Goal: Information Seeking & Learning: Compare options

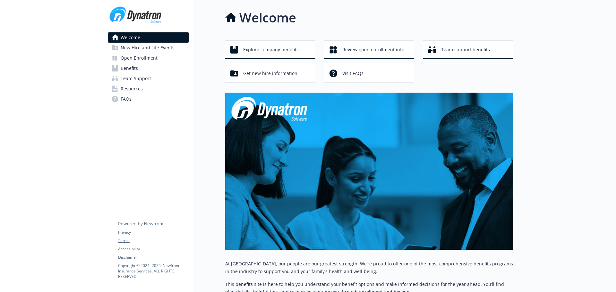
click at [145, 68] on link "Benefits" at bounding box center [148, 68] width 81 height 10
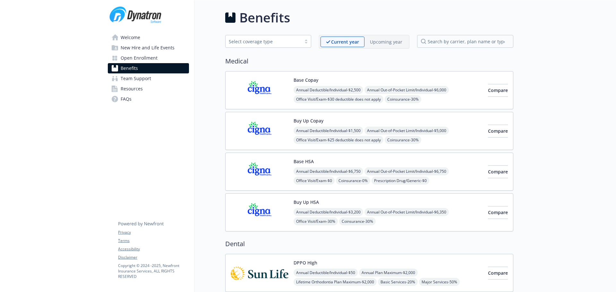
click at [352, 40] on p "Current year" at bounding box center [345, 42] width 28 height 7
click at [384, 38] on div "Upcoming year" at bounding box center [386, 42] width 43 height 11
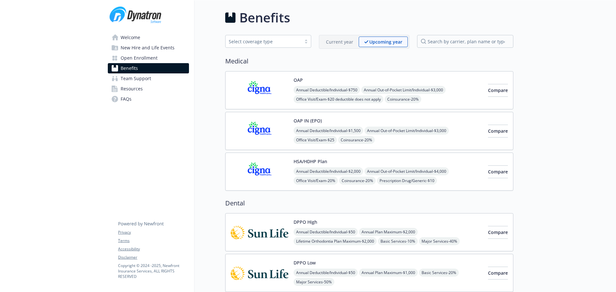
click at [341, 41] on p "Current year" at bounding box center [339, 42] width 27 height 7
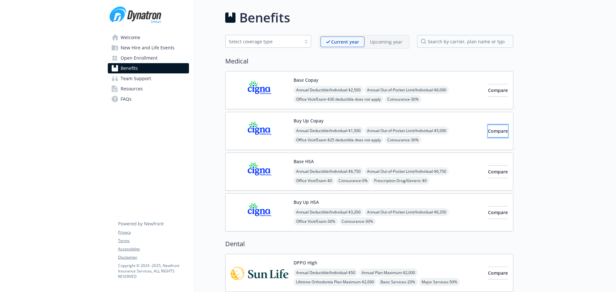
click at [488, 132] on span "Compare" at bounding box center [498, 131] width 20 height 6
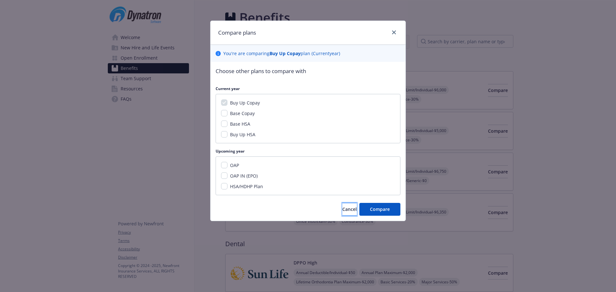
click at [345, 206] on button "Cancel" at bounding box center [349, 209] width 14 height 13
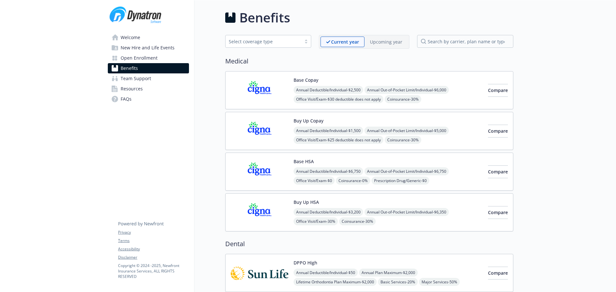
click at [307, 124] on button "Buy Up Copay" at bounding box center [309, 120] width 30 height 7
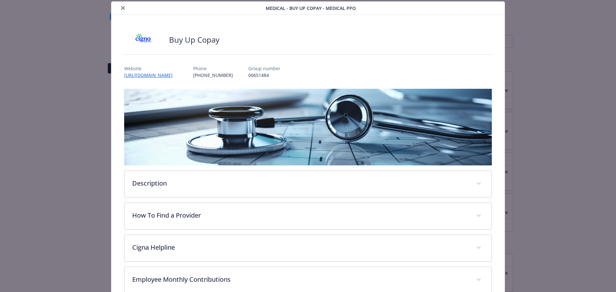
scroll to position [51, 0]
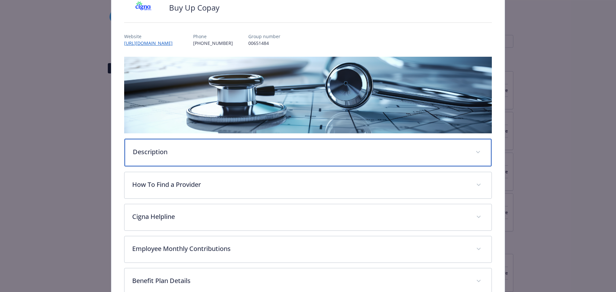
click at [155, 156] on div "Description" at bounding box center [308, 153] width 367 height 28
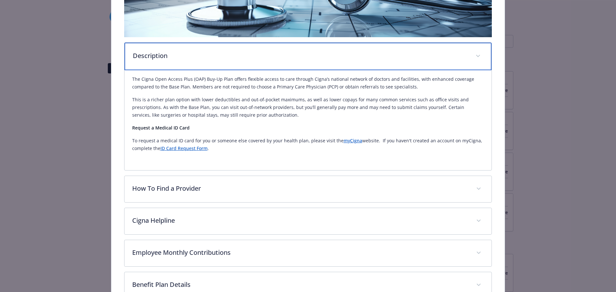
scroll to position [212, 0]
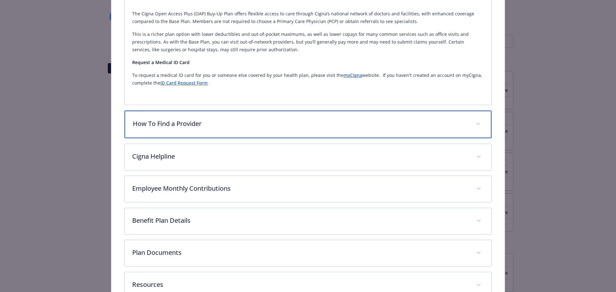
click at [196, 132] on div "How To Find a Provider" at bounding box center [308, 125] width 367 height 28
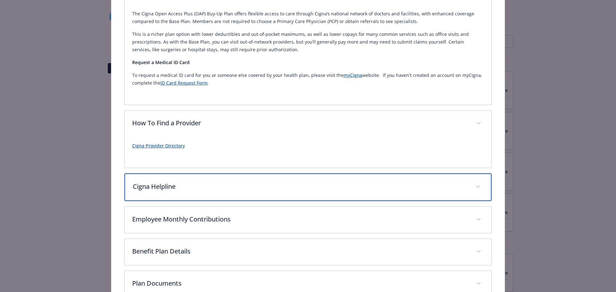
click at [185, 175] on div "Cigna Helpline" at bounding box center [308, 188] width 367 height 28
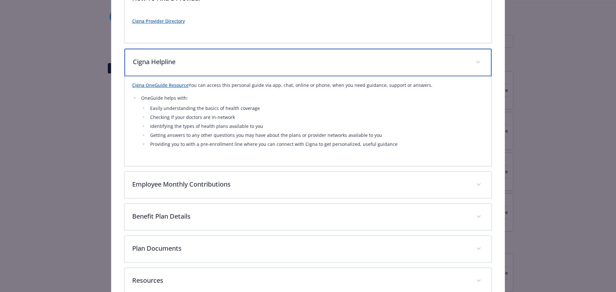
scroll to position [375, 0]
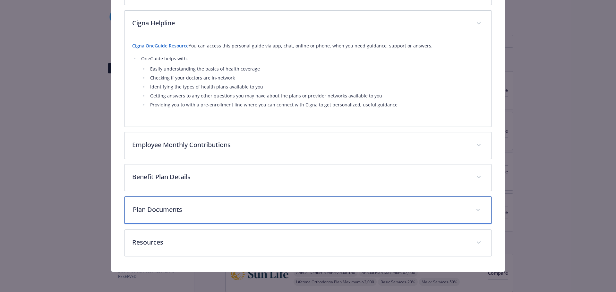
click at [176, 220] on div "Plan Documents" at bounding box center [308, 211] width 367 height 28
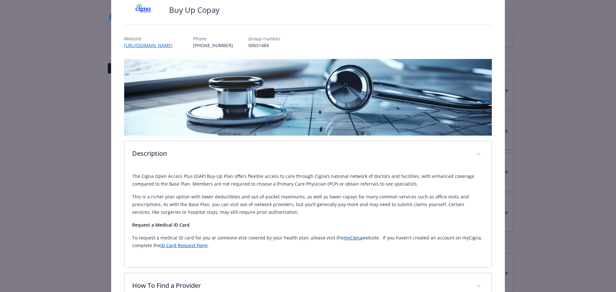
scroll to position [0, 0]
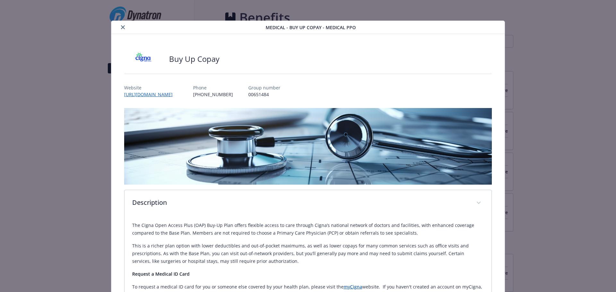
click at [121, 30] on button "close" at bounding box center [123, 27] width 8 height 8
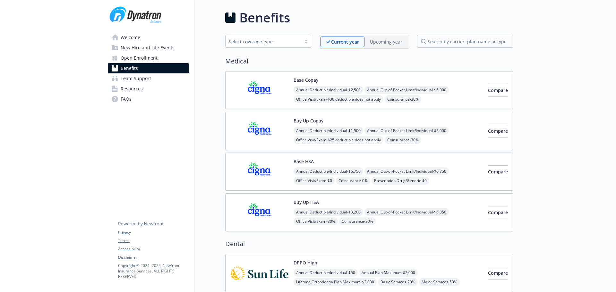
click at [488, 130] on span "Compare" at bounding box center [498, 131] width 20 height 6
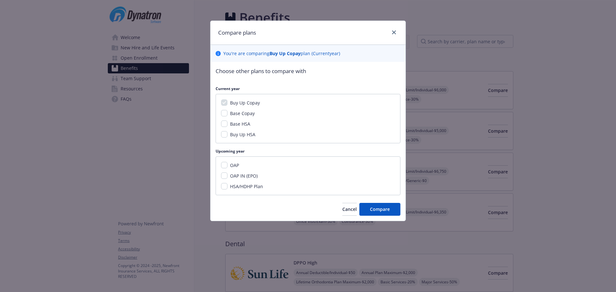
click at [244, 167] on div "OAP" at bounding box center [308, 165] width 174 height 7
click at [226, 165] on input "OAP" at bounding box center [224, 165] width 6 height 6
checkbox input "true"
click at [228, 184] on div "HSA/HDHP Plan" at bounding box center [246, 186] width 37 height 7
click at [227, 186] on input "HSA/HDHP Plan" at bounding box center [224, 186] width 6 height 6
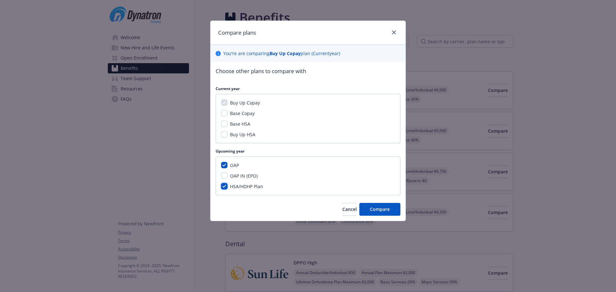
checkbox input "true"
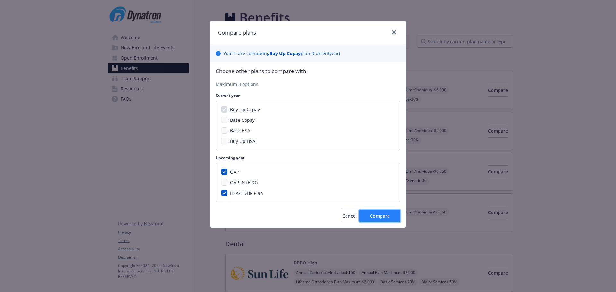
click at [377, 218] on span "Compare" at bounding box center [380, 216] width 20 height 6
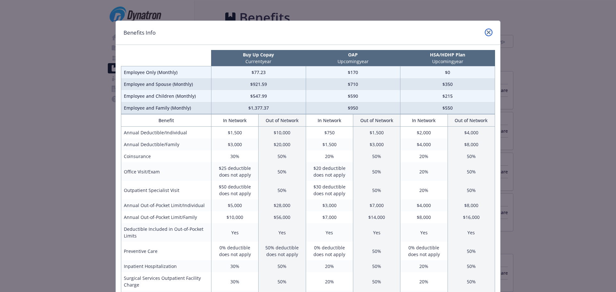
click at [488, 30] on link "close" at bounding box center [489, 33] width 8 height 8
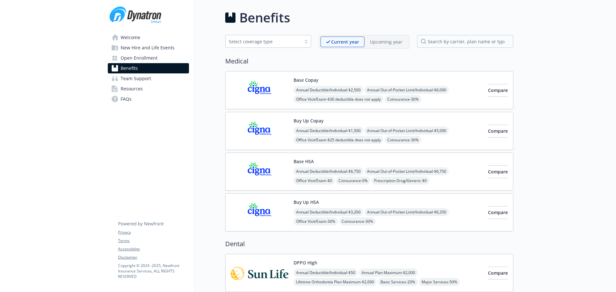
click at [304, 120] on button "Buy Up Copay" at bounding box center [309, 120] width 30 height 7
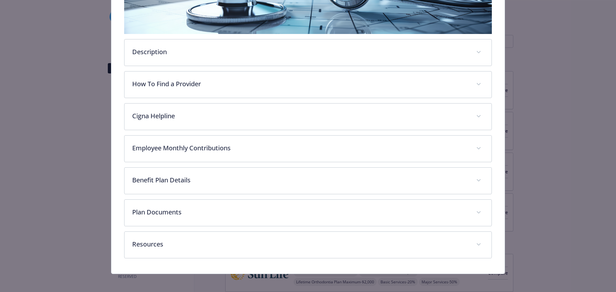
scroll to position [153, 0]
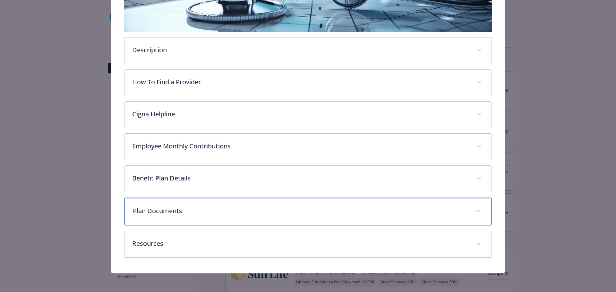
click at [151, 209] on p "Plan Documents" at bounding box center [300, 211] width 335 height 10
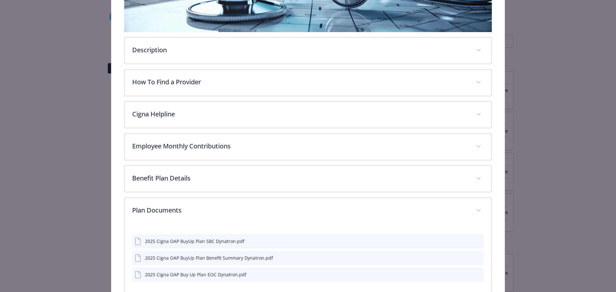
click at [142, 243] on div "2025 Cigna OAP BuyUp Plan SBC Dynatron.pdf" at bounding box center [190, 242] width 110 height 8
click at [138, 242] on icon "details for plan Medical - Buy Up Copay - Medical PPO" at bounding box center [139, 242] width 8 height 8
